Goal: Task Accomplishment & Management: Manage account settings

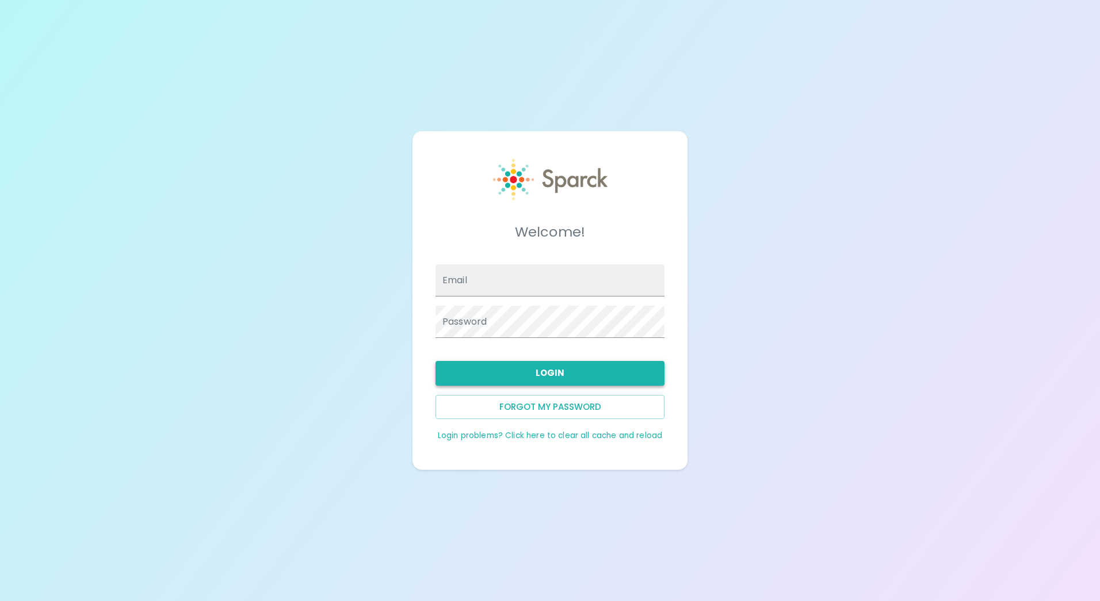
type input "[EMAIL_ADDRESS][DOMAIN_NAME]"
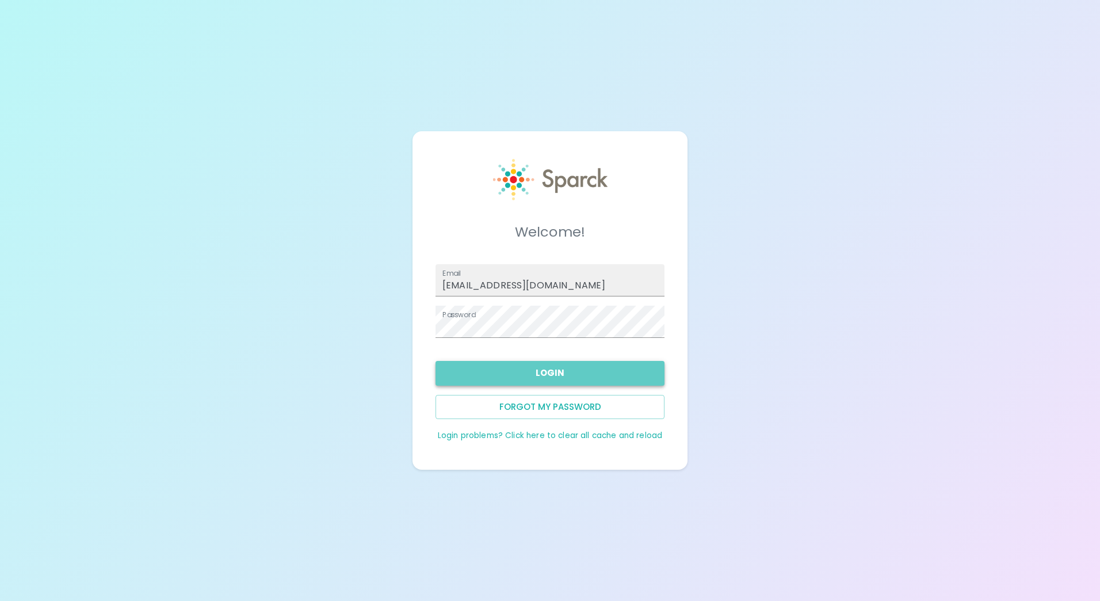
click at [559, 372] on button "Login" at bounding box center [550, 373] width 229 height 24
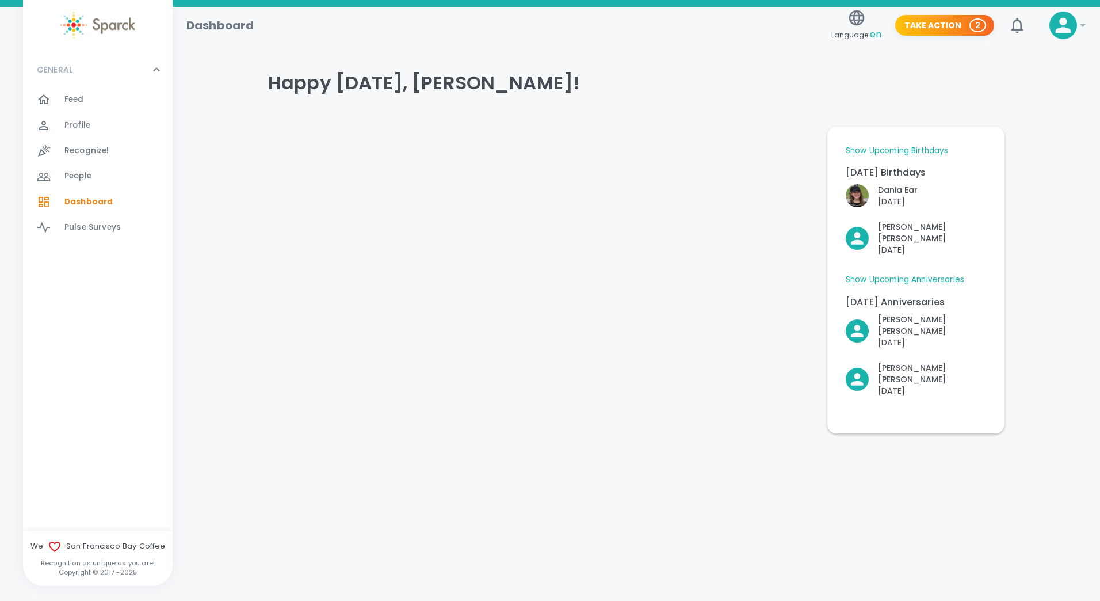
click at [100, 198] on span "Dashboard" at bounding box center [88, 202] width 48 height 12
click at [1065, 26] on icon at bounding box center [1063, 25] width 23 height 23
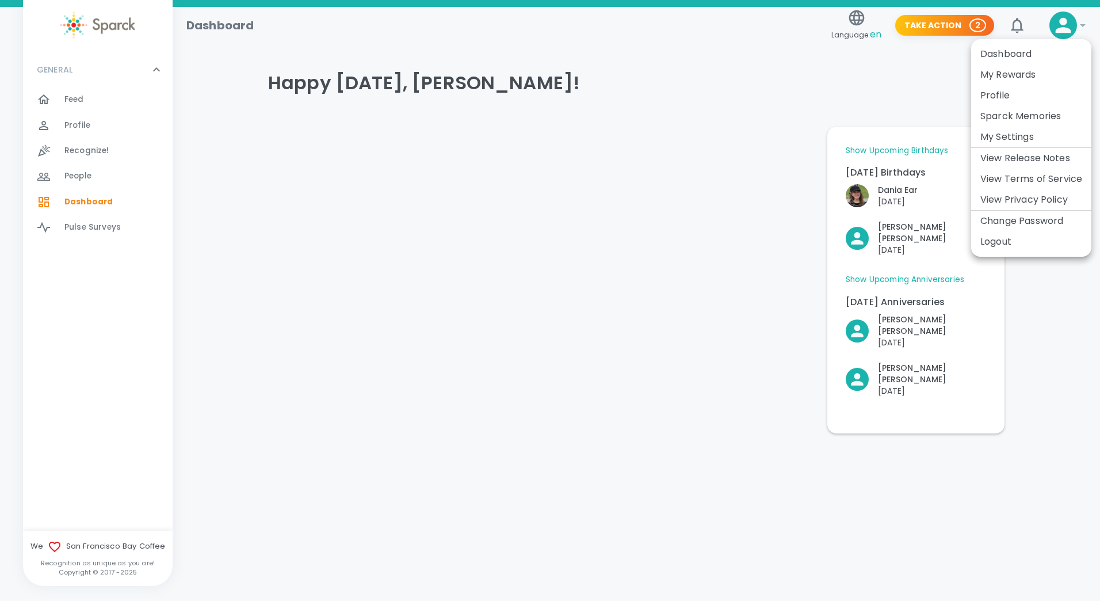
click at [1007, 239] on li "Logout" at bounding box center [1031, 241] width 120 height 21
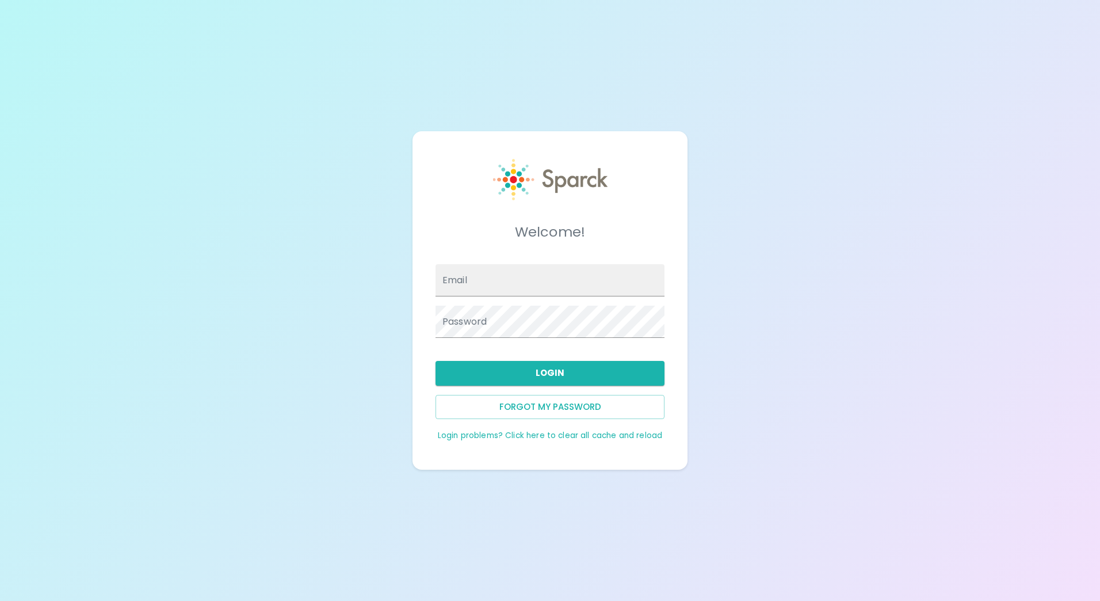
type input "spaz@sfbaycoffee.com"
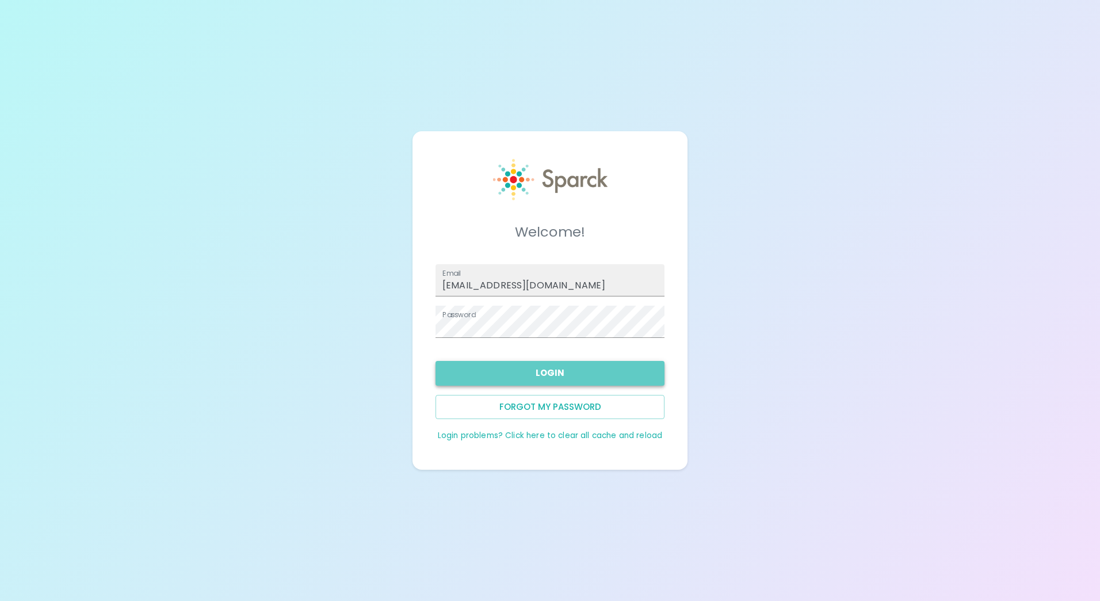
click at [552, 367] on button "Login" at bounding box center [550, 373] width 229 height 24
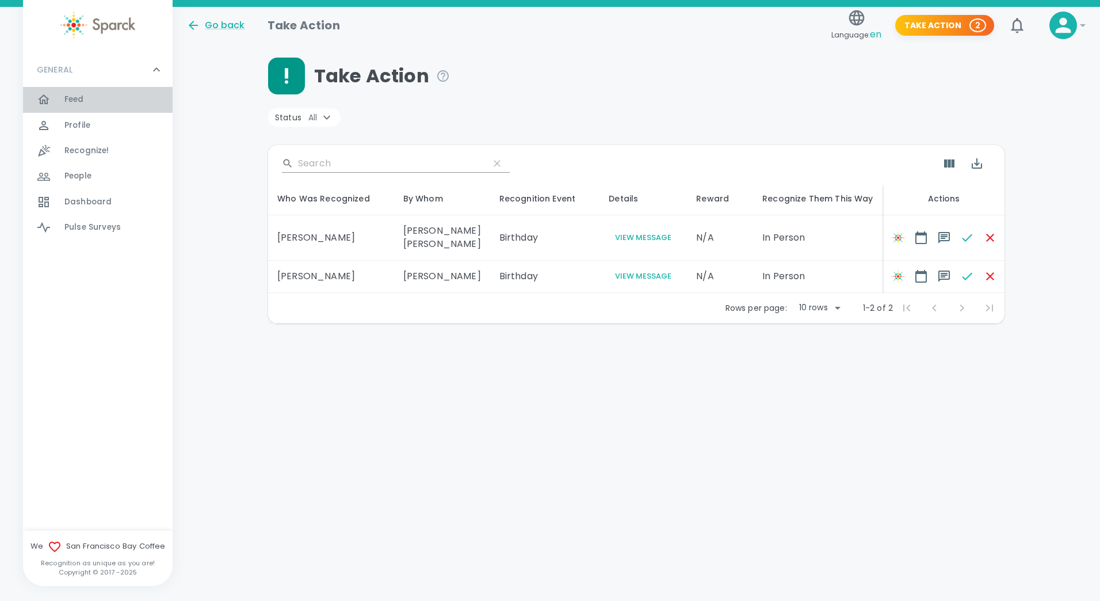
click at [84, 96] on div "Feed 0" at bounding box center [118, 99] width 108 height 16
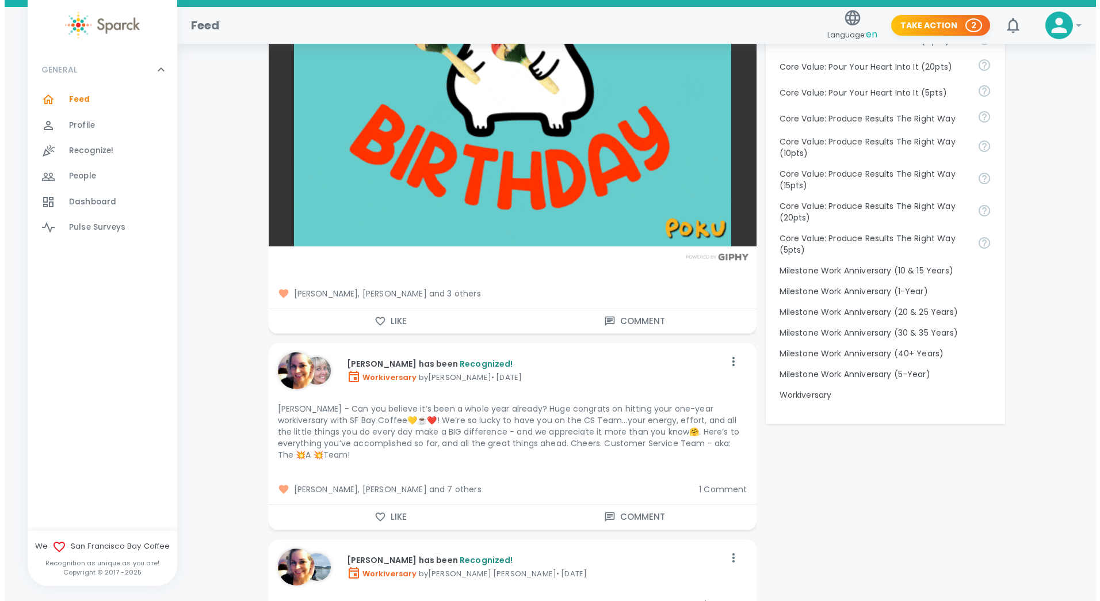
scroll to position [1213, 0]
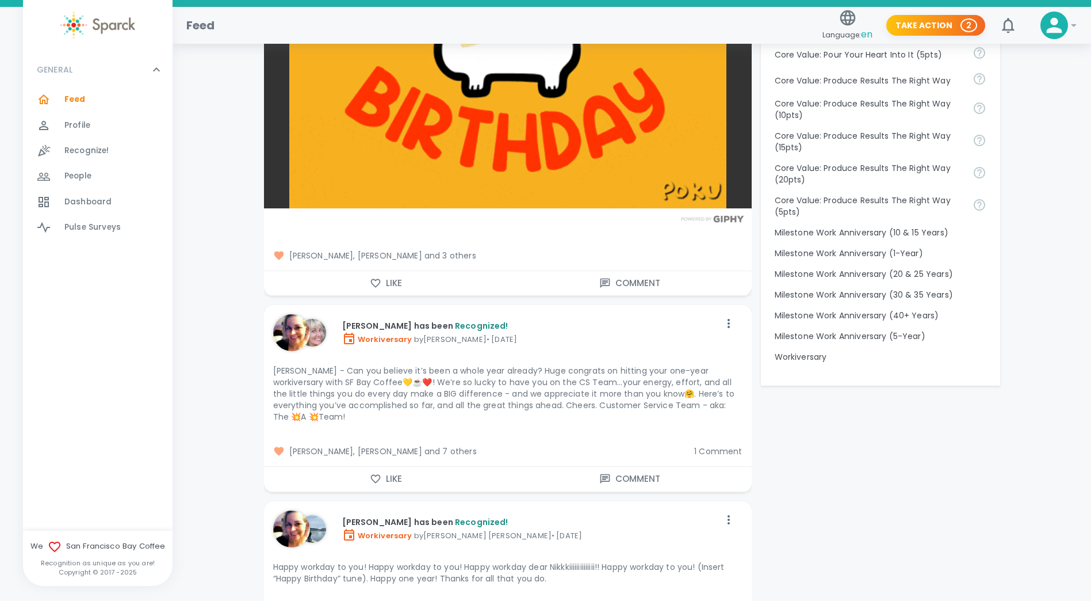
click at [1053, 28] on icon at bounding box center [1055, 26] width 16 height 16
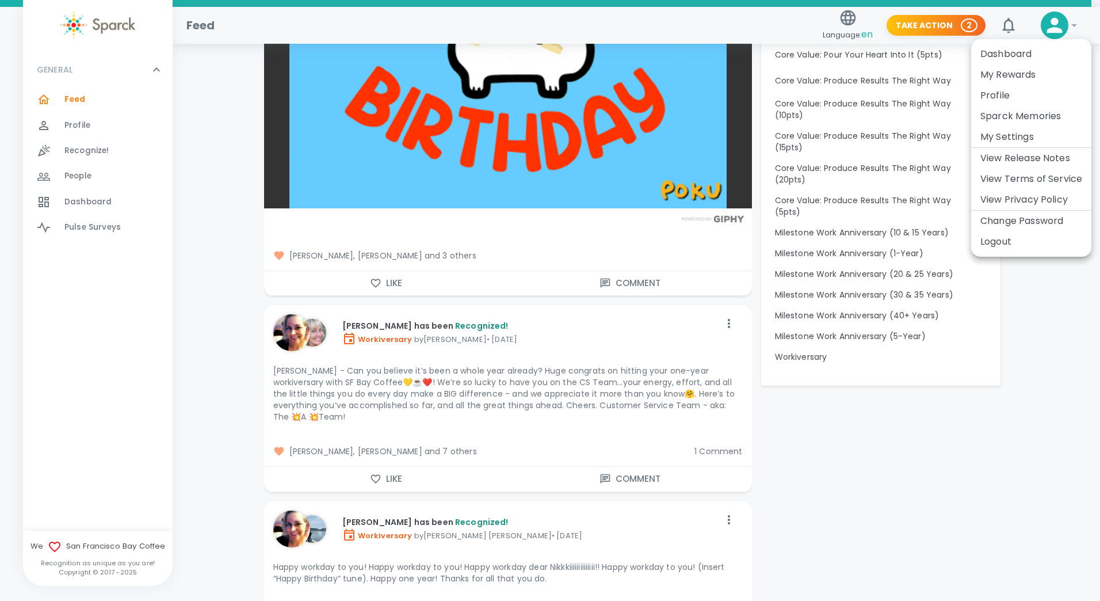
click at [990, 240] on li "Logout" at bounding box center [1031, 241] width 120 height 21
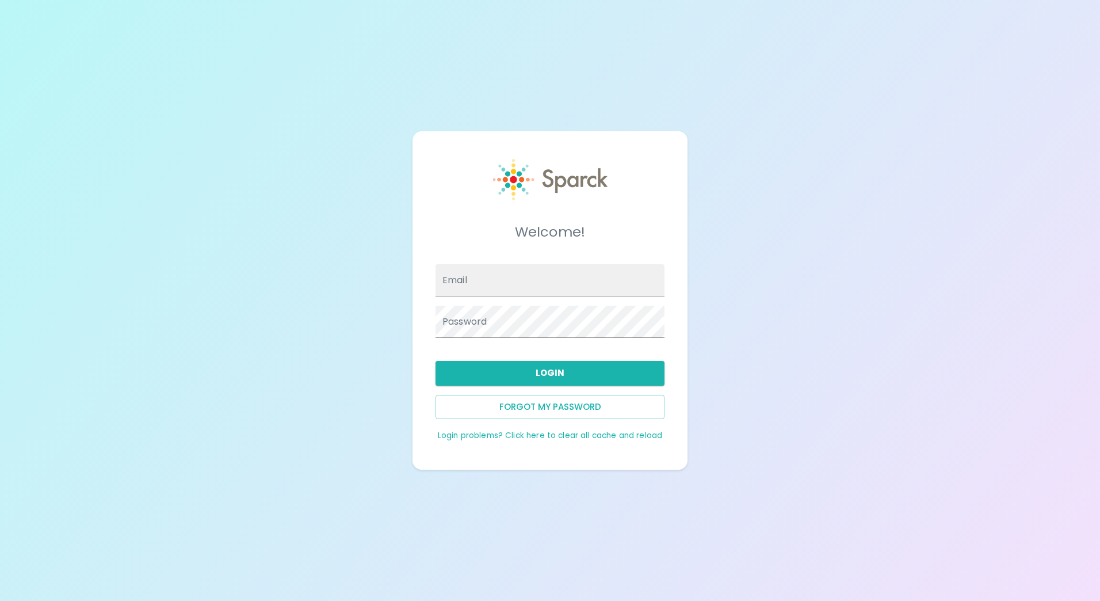
type input "spaz@sfbaycoffee.com"
